Goal: Task Accomplishment & Management: Use online tool/utility

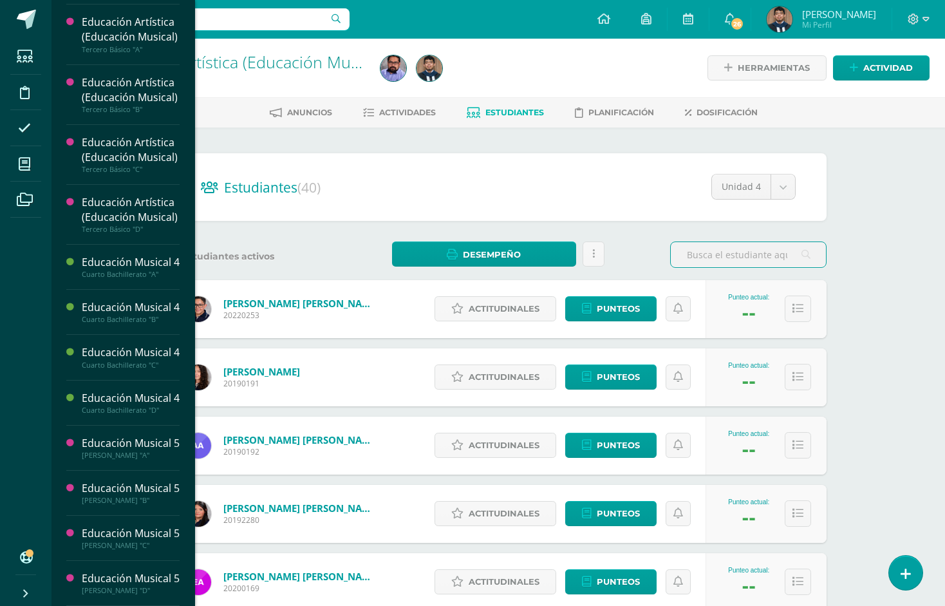
scroll to position [670, 0]
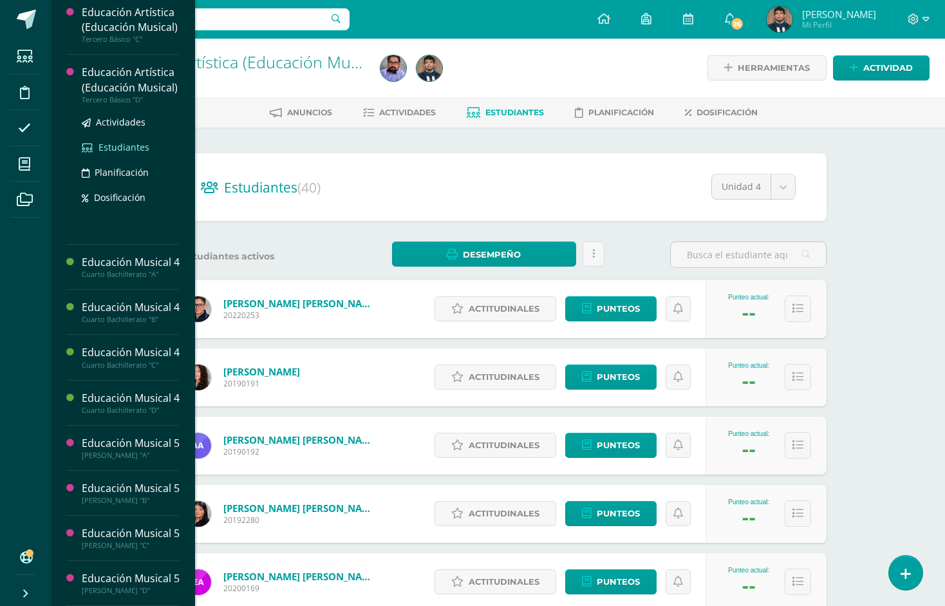
click at [135, 153] on span "Estudiantes" at bounding box center [123, 147] width 51 height 12
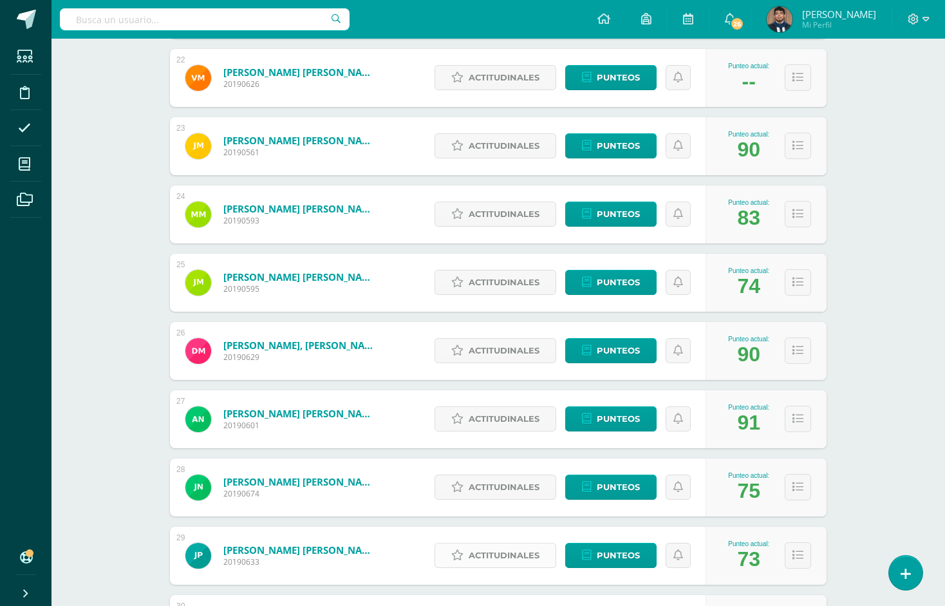
scroll to position [1659, 0]
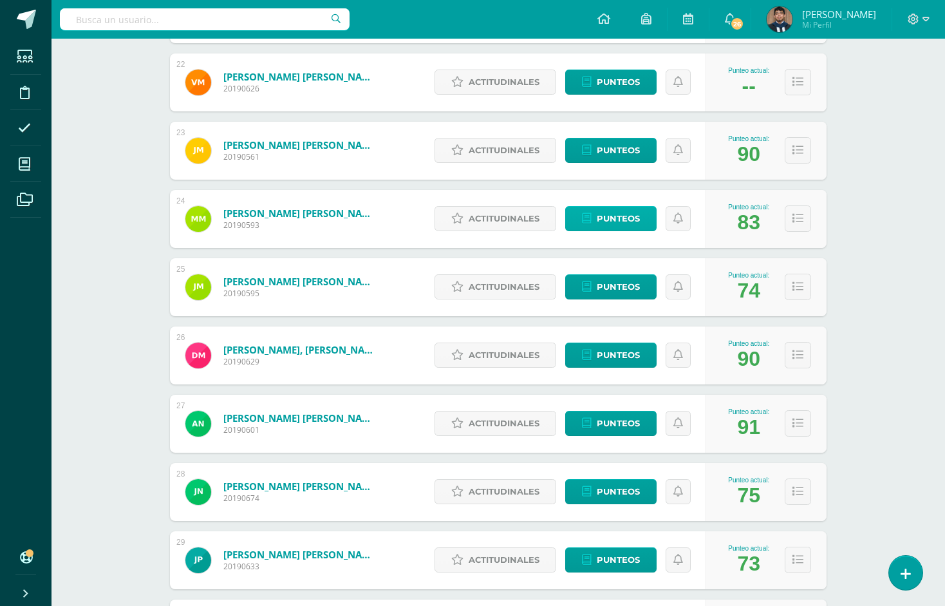
click at [626, 219] on span "Punteos" at bounding box center [618, 219] width 43 height 24
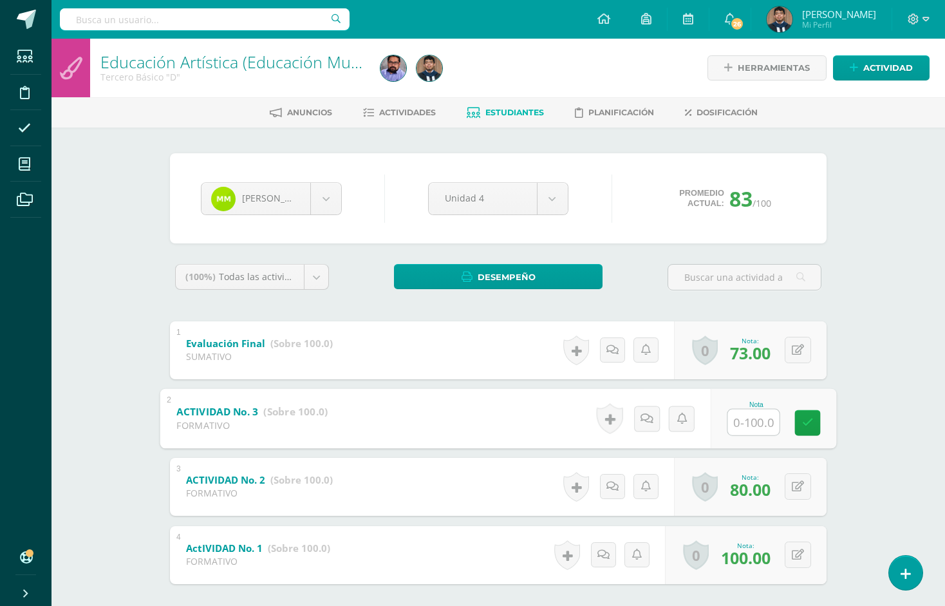
click at [734, 427] on input "text" at bounding box center [753, 422] width 51 height 26
type input "100"
